Goal: Complete application form: Complete application form

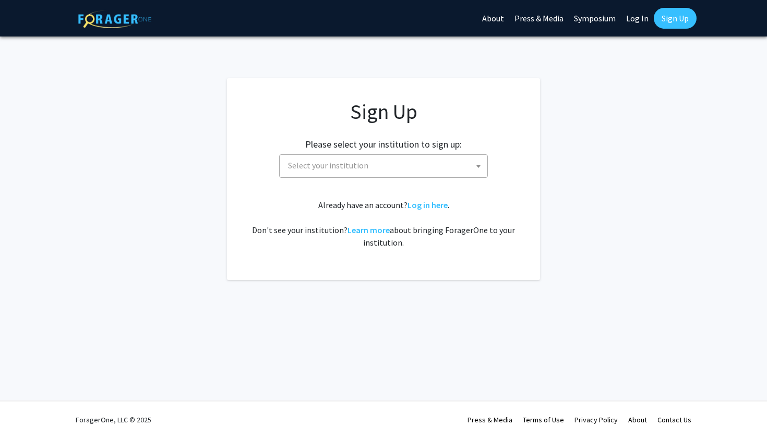
click at [409, 167] on span "Select your institution" at bounding box center [385, 165] width 203 height 21
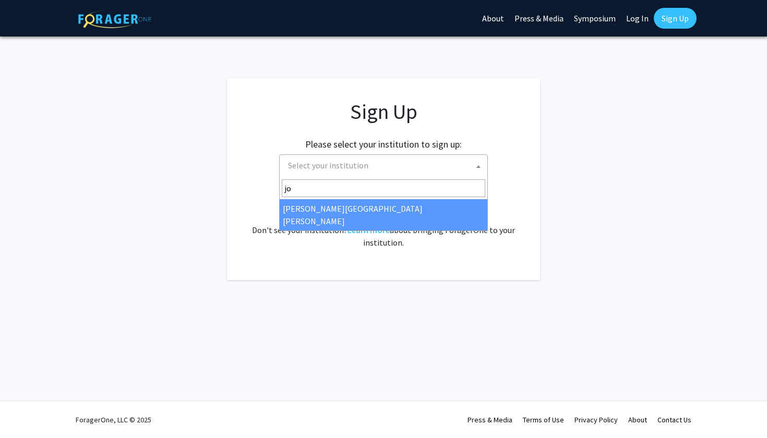
type input "jo"
select select "1"
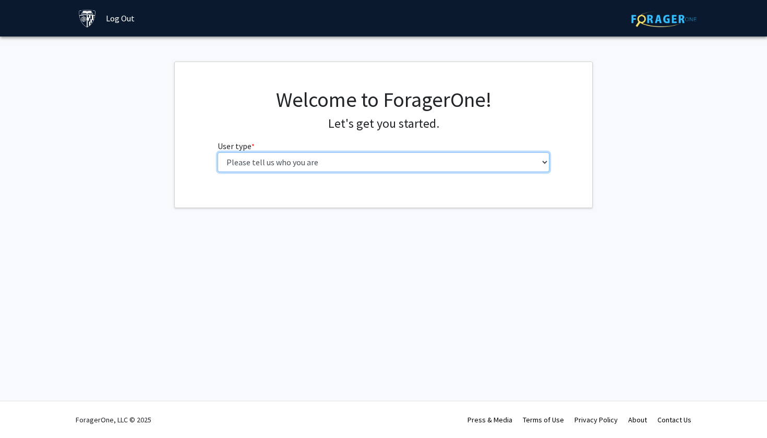
select select "2: masters"
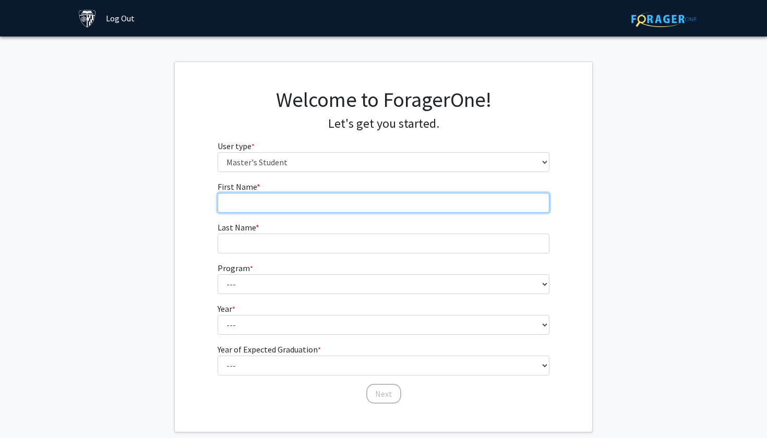
click at [335, 204] on input "First Name * required" at bounding box center [383, 203] width 332 height 20
type input "Nereyda"
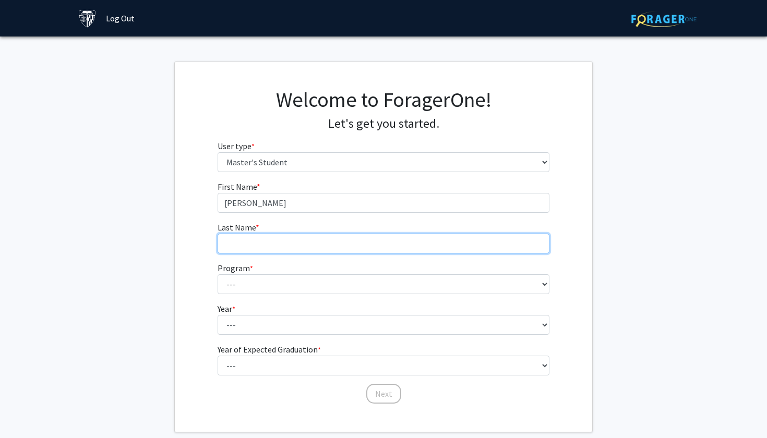
click at [308, 237] on input "Last Name * required" at bounding box center [383, 244] width 332 height 20
type input "Campos Fuentes"
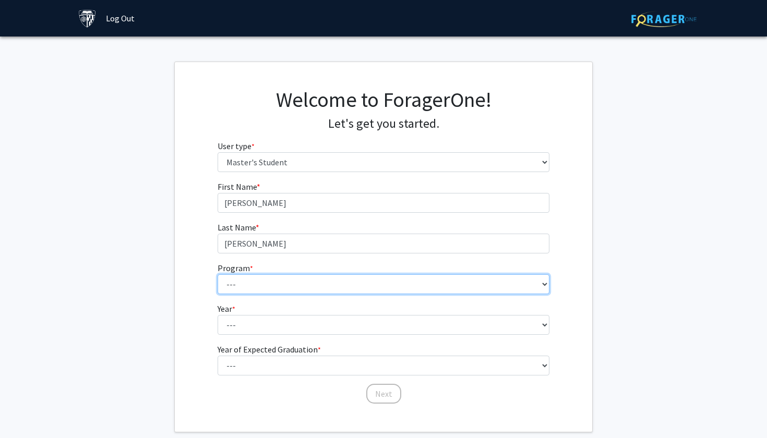
select select "143: 142"
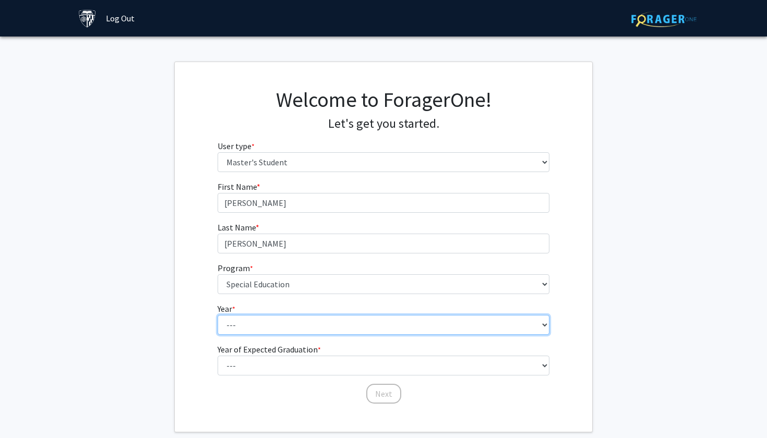
select select "1: first_year"
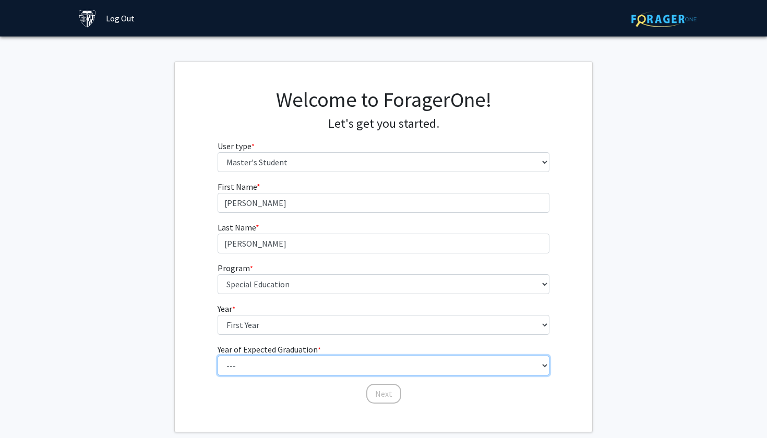
select select "3: 2027"
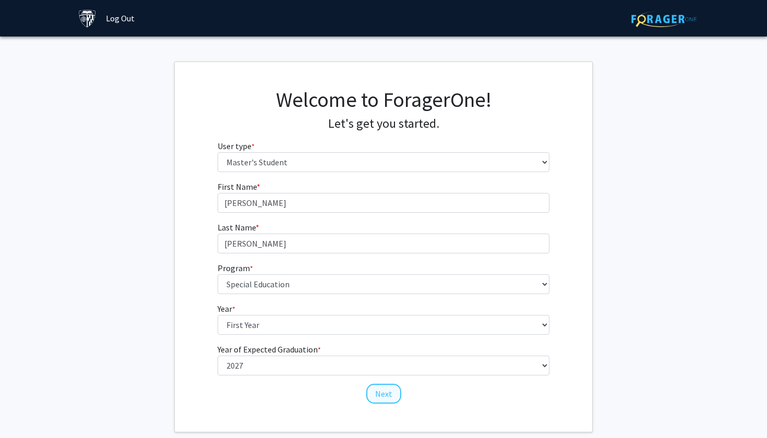
click at [386, 394] on button "Next" at bounding box center [383, 394] width 35 height 20
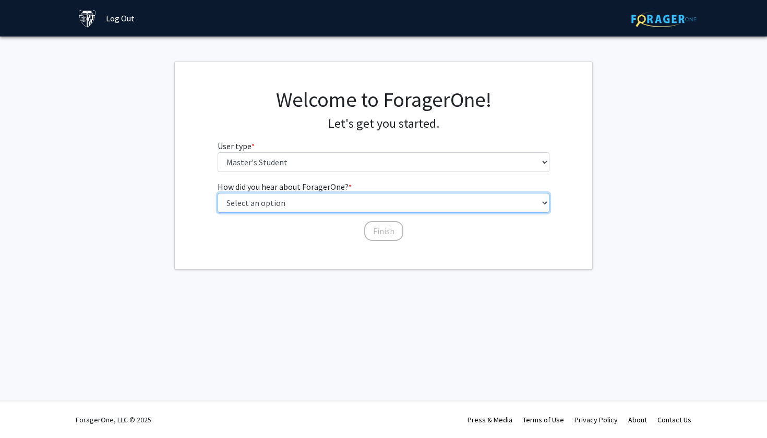
select select "3: university_website"
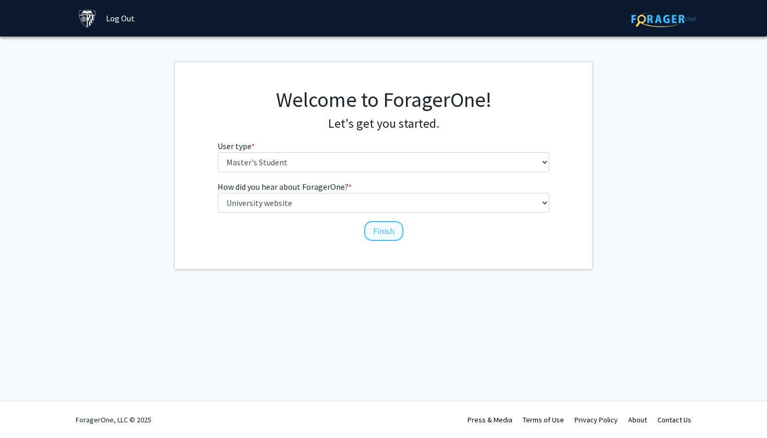
click at [382, 234] on button "Finish" at bounding box center [383, 231] width 39 height 20
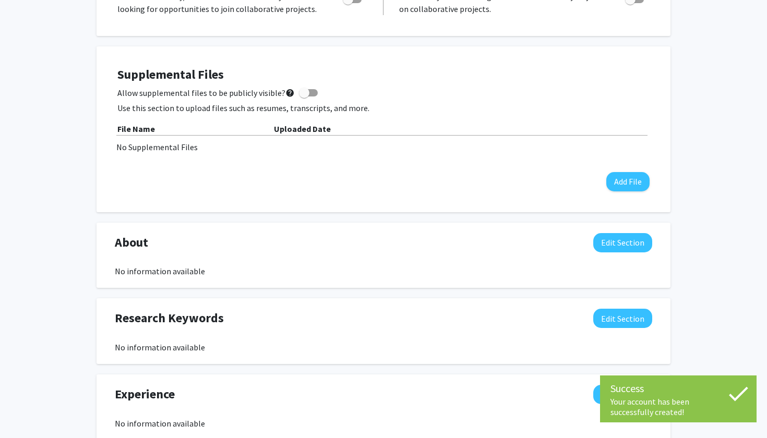
scroll to position [274, 0]
